Goal: Task Accomplishment & Management: Use online tool/utility

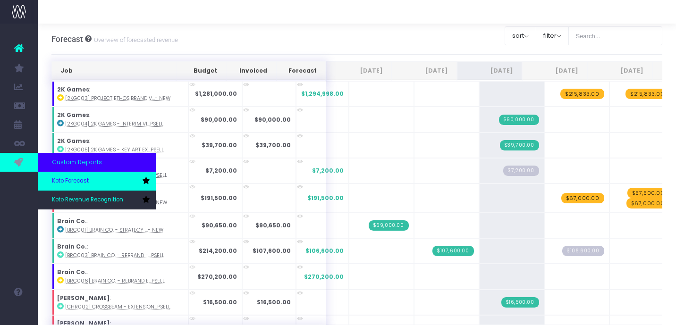
click at [92, 181] on link "Koto Forecast" at bounding box center [97, 181] width 118 height 19
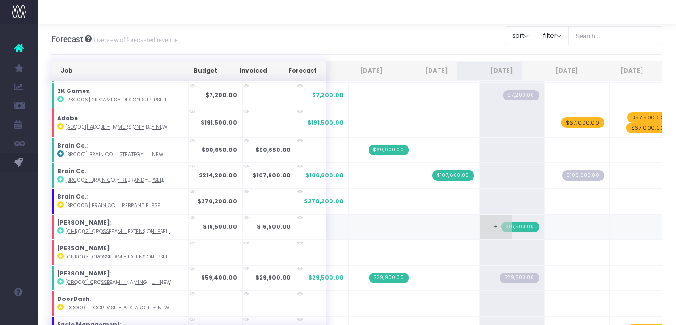
scroll to position [109, 0]
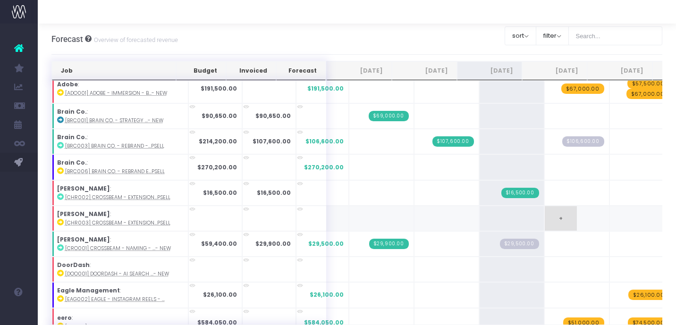
click at [553, 213] on span "+" at bounding box center [560, 218] width 32 height 25
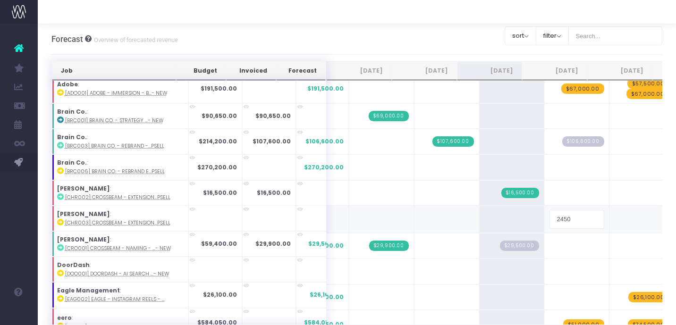
type input "24500"
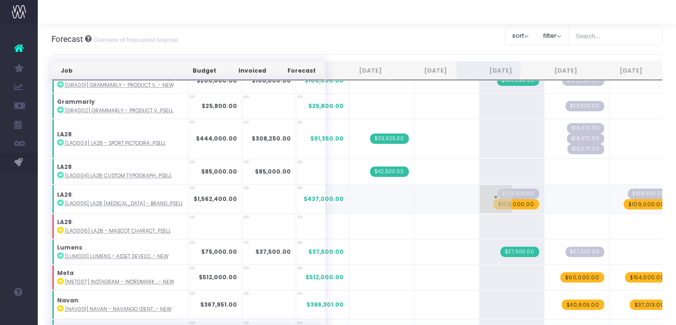
click at [502, 202] on span "$109,000.00" at bounding box center [516, 204] width 46 height 10
click at [631, 203] on span "$109,000.00" at bounding box center [646, 204] width 46 height 10
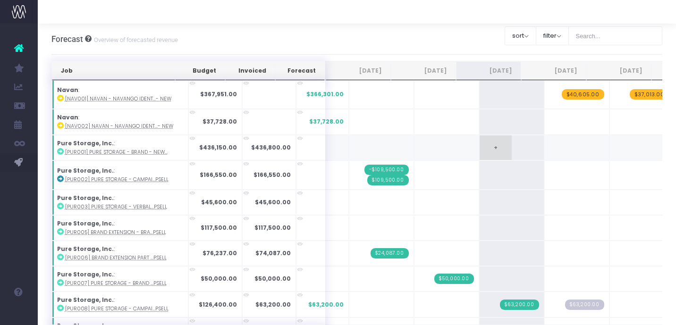
scroll to position [0, 44]
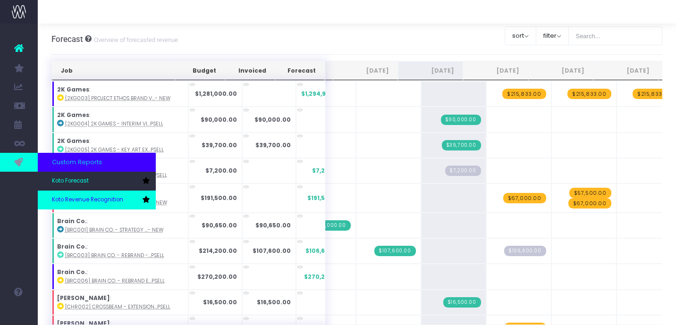
click at [68, 199] on span "Koto Revenue Recognition" at bounding box center [87, 200] width 71 height 8
